Goal: Subscribe to service/newsletter

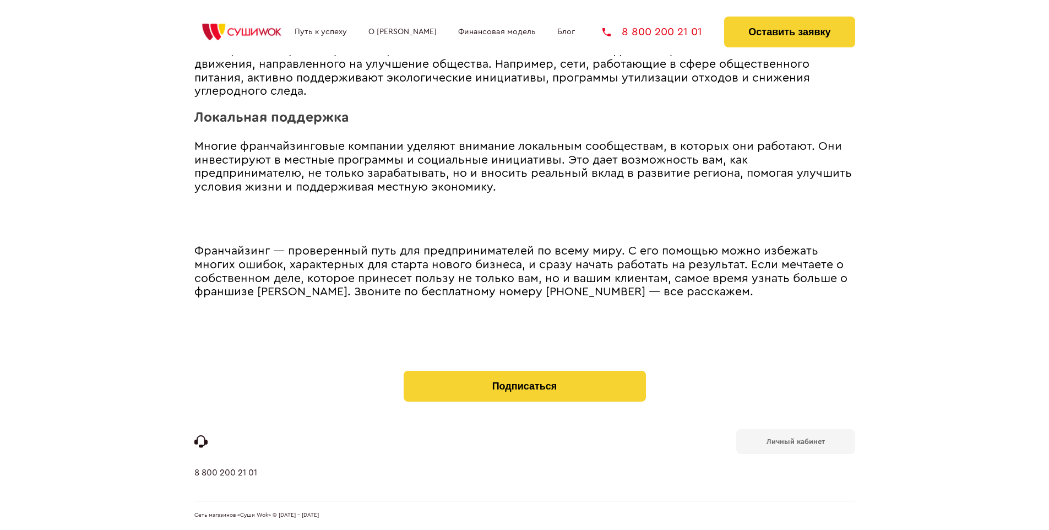
scroll to position [2064, 0]
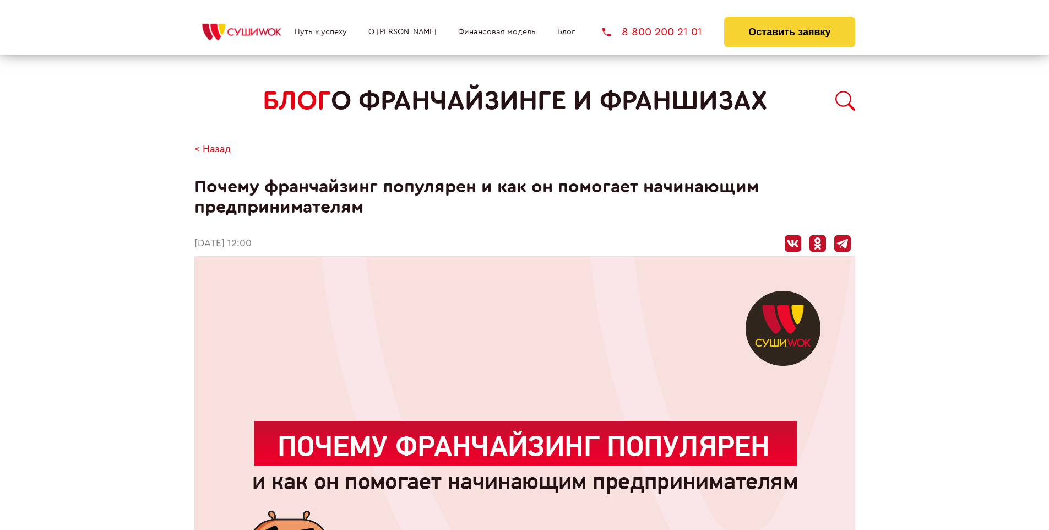
scroll to position [903, 0]
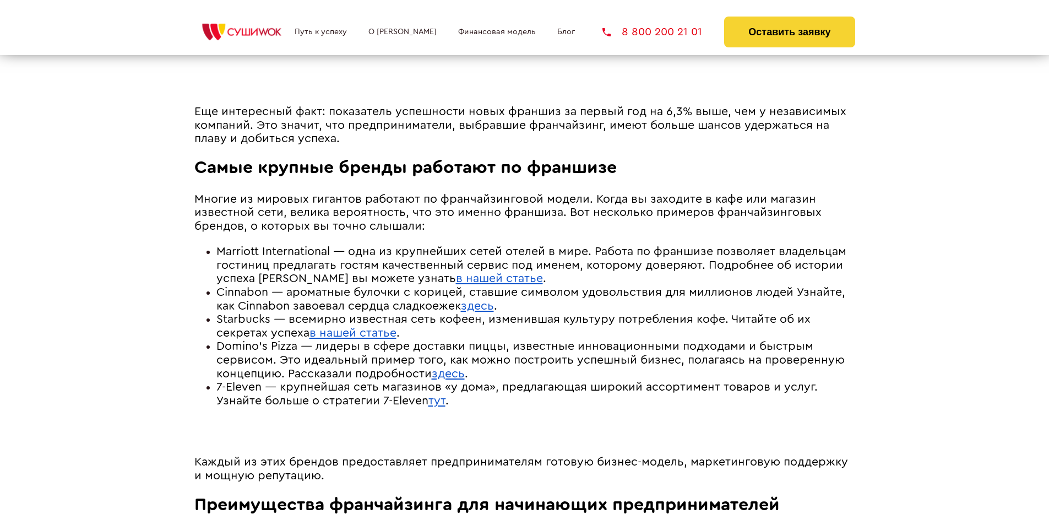
click at [530, 248] on span "Marriott International — одна из крупнейших сетей отелей в мире. Работа по фран…" at bounding box center [531, 265] width 630 height 39
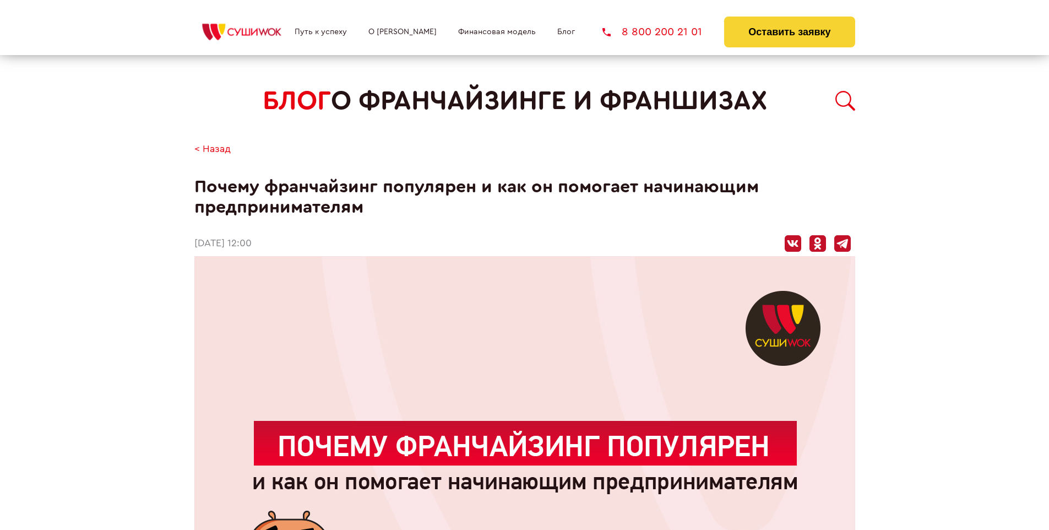
scroll to position [2077, 0]
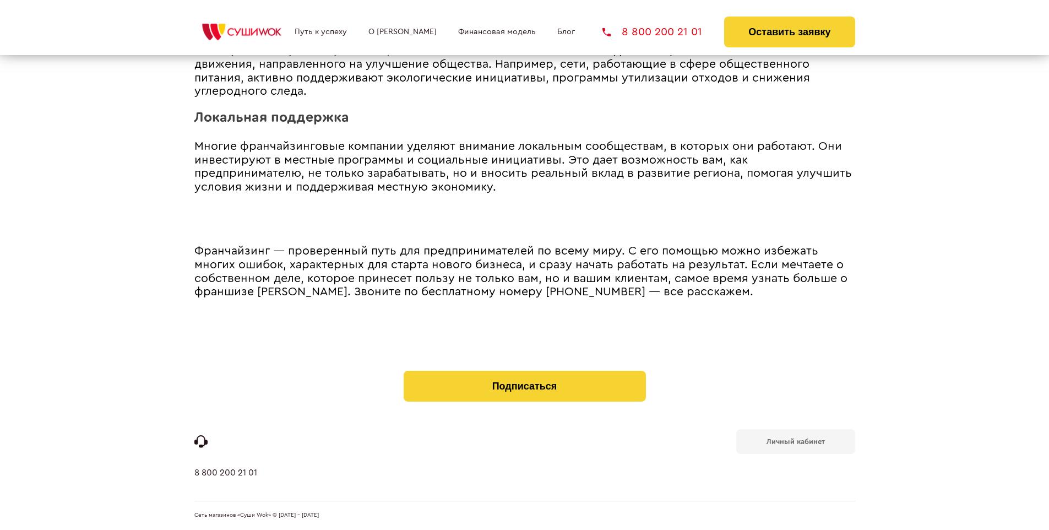
click at [795, 441] on b "Личный кабинет" at bounding box center [796, 441] width 58 height 7
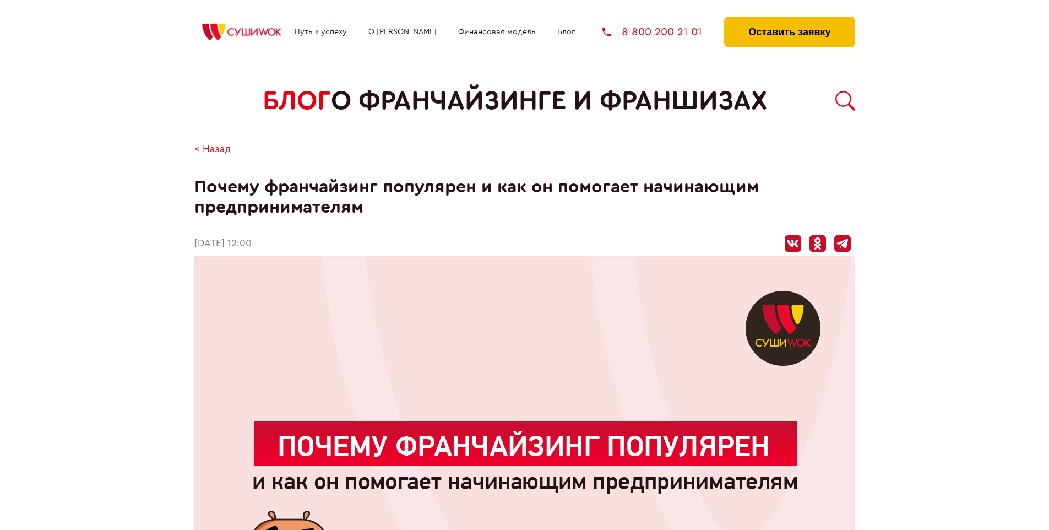
click at [789, 19] on button "Оставить заявку" at bounding box center [789, 32] width 131 height 31
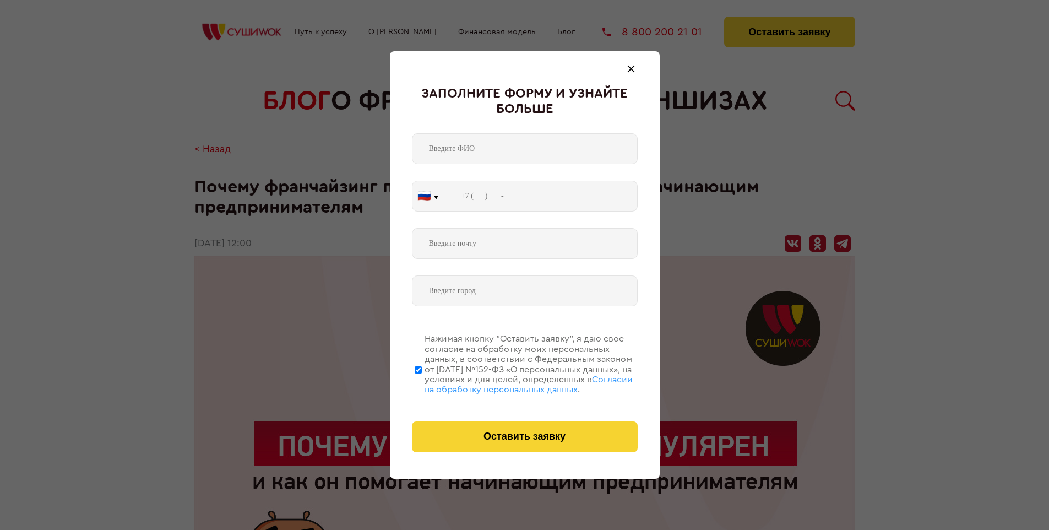
click at [511, 383] on span "Согласии на обработку персональных данных" at bounding box center [529, 384] width 208 height 19
click at [422, 383] on input "Нажимая кнопку “Оставить заявку”, я даю свое согласие на обработку моих персона…" at bounding box center [418, 370] width 7 height 88
checkbox input "false"
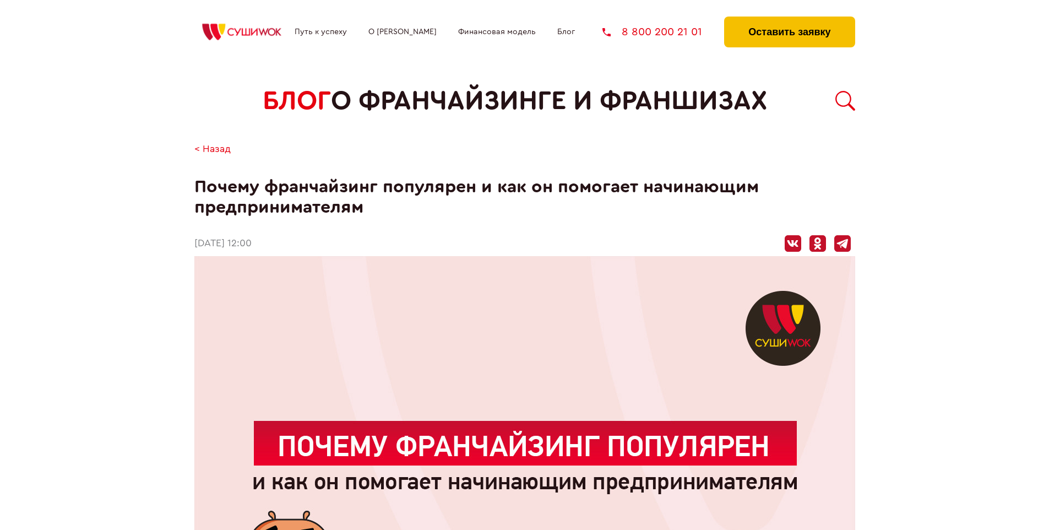
click at [789, 19] on button "Оставить заявку" at bounding box center [789, 32] width 131 height 31
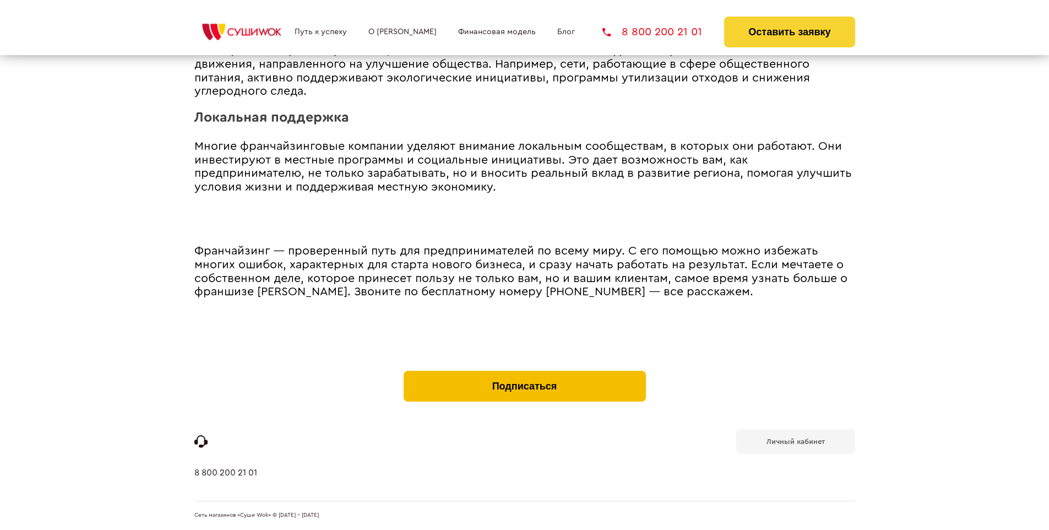
click at [524, 373] on button "Подписаться" at bounding box center [525, 386] width 242 height 31
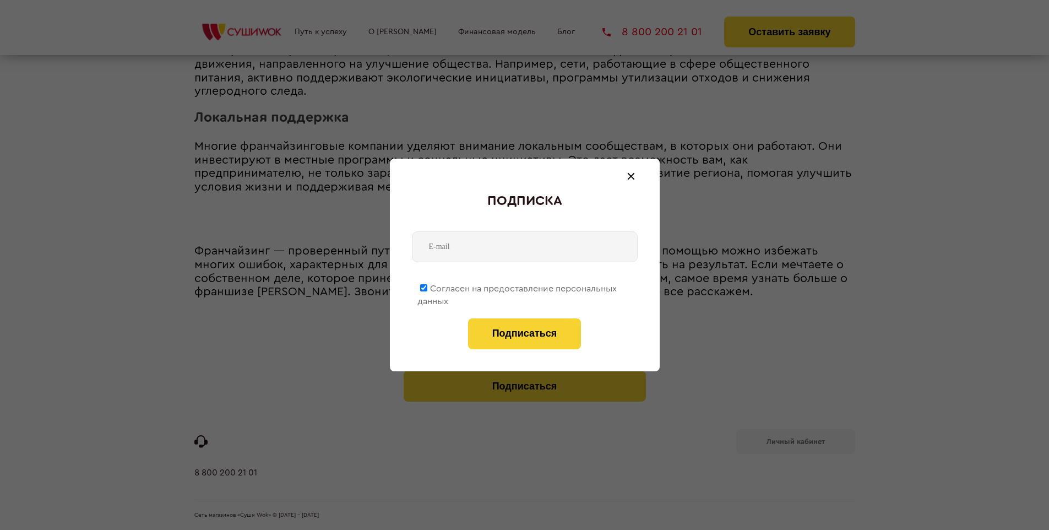
click at [518, 286] on span "Согласен на предоставление персональных данных" at bounding box center [517, 294] width 199 height 21
click at [427, 286] on input "Согласен на предоставление персональных данных" at bounding box center [423, 287] width 7 height 7
checkbox input "false"
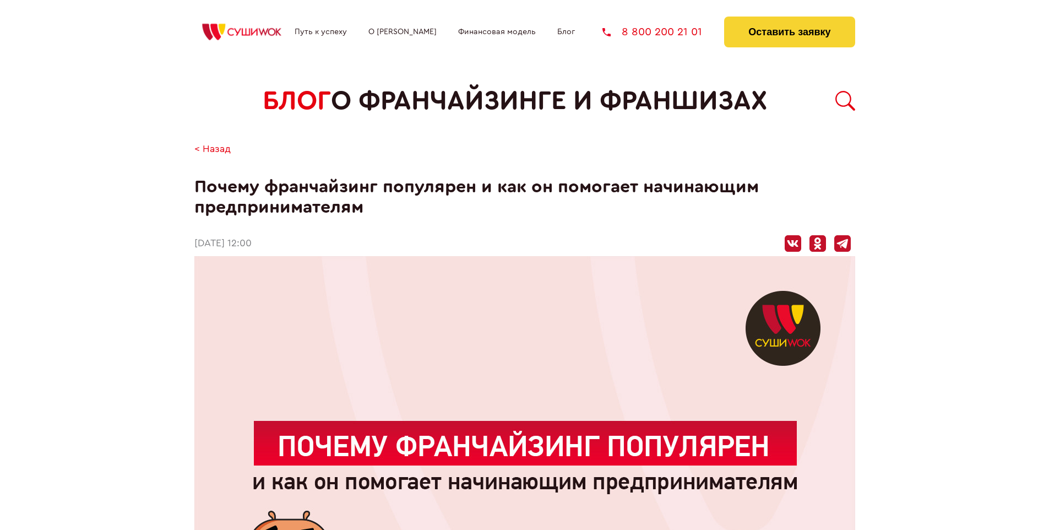
scroll to position [2077, 0]
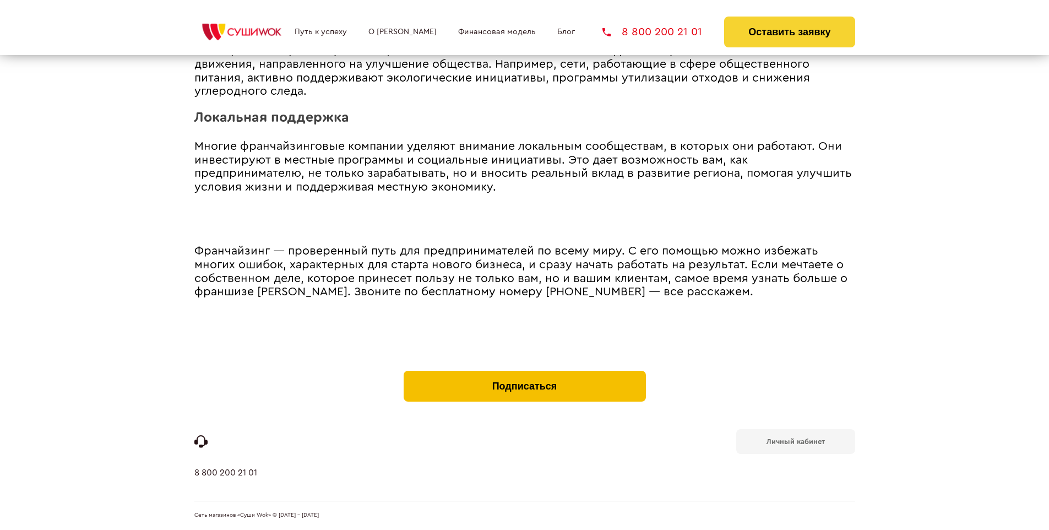
click at [524, 373] on button "Подписаться" at bounding box center [525, 386] width 242 height 31
